Goal: Find specific page/section: Find specific page/section

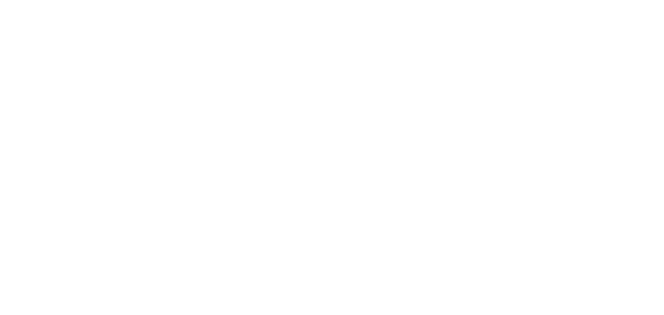
click at [336, 0] on html "Gemini 2.0 Flash Gemini 2.0 Flash-Lite Gemini 2.5 Pro Preview 05-06 Gemini 2.5 …" at bounding box center [332, 0] width 664 height 0
